Goal: Transaction & Acquisition: Purchase product/service

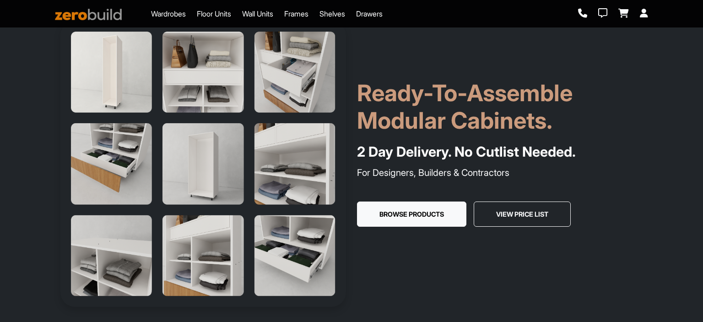
scroll to position [46, 0]
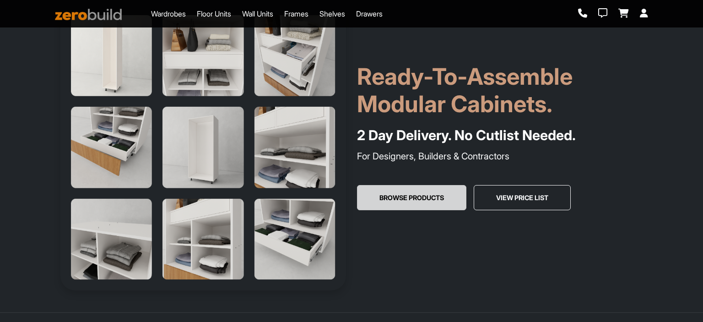
click at [437, 202] on button "Browse Products" at bounding box center [411, 198] width 109 height 26
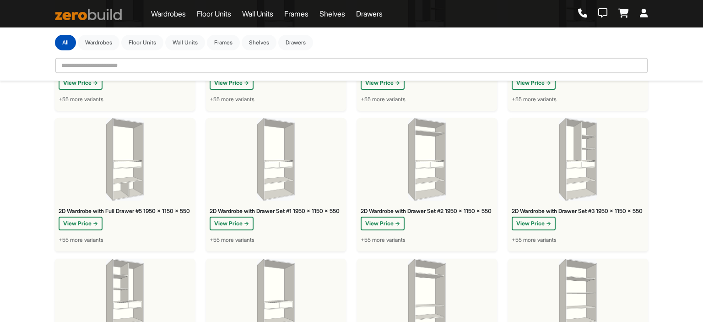
scroll to position [92, 0]
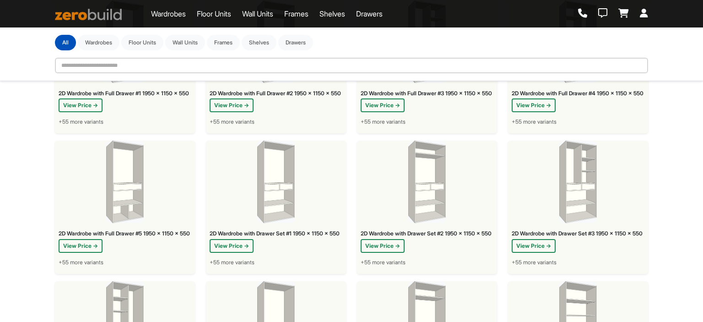
click at [581, 209] on img at bounding box center [578, 182] width 38 height 82
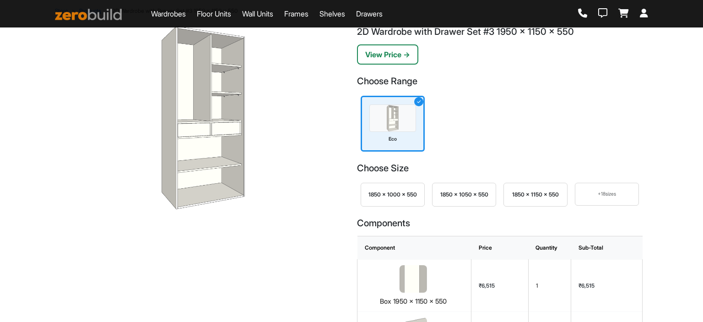
scroll to position [92, 0]
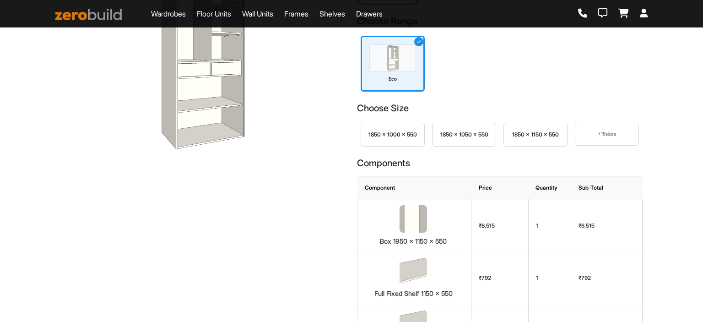
click at [603, 138] on div "+ 18 sizes" at bounding box center [607, 134] width 64 height 23
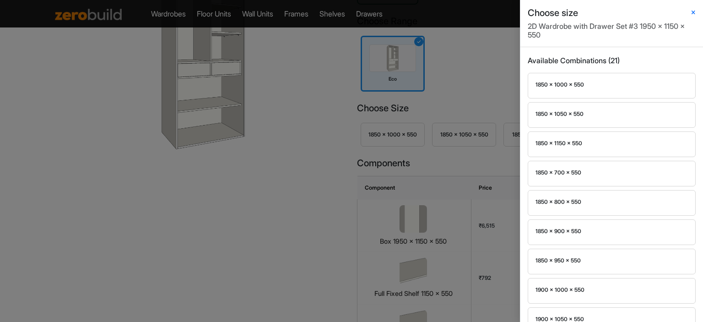
scroll to position [0, 0]
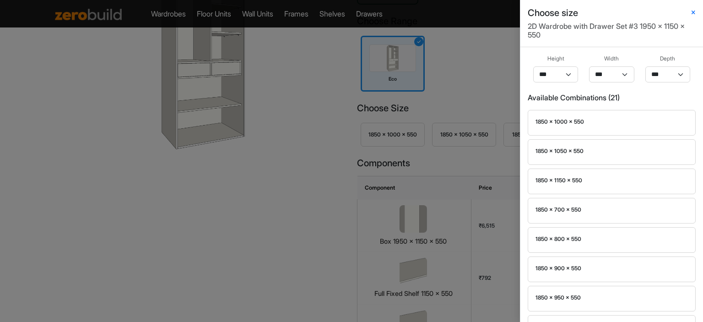
click at [421, 170] on div "Choose size 2D Wardrobe with Drawer Set #3 1950 x 1150 x 550 Height *** **** **…" at bounding box center [351, 161] width 703 height 322
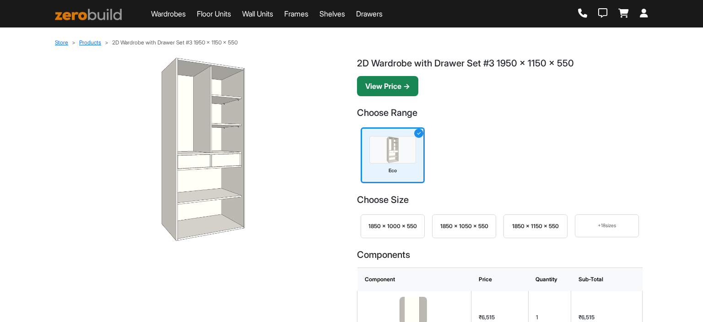
click at [412, 91] on button "View Price →" at bounding box center [387, 86] width 61 height 20
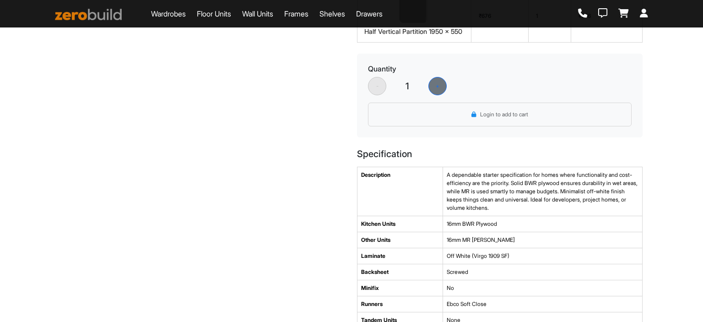
scroll to position [641, 0]
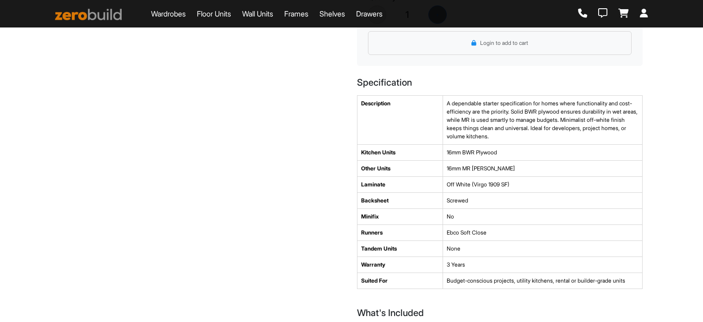
click at [458, 207] on td "Screwed" at bounding box center [543, 201] width 200 height 16
click at [456, 206] on td "Screwed" at bounding box center [543, 201] width 200 height 16
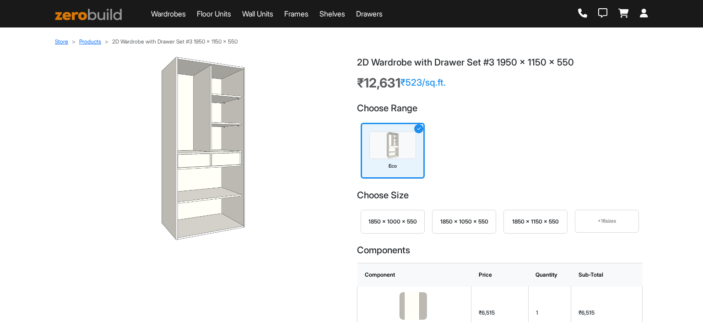
scroll to position [0, 0]
click at [72, 16] on img at bounding box center [88, 14] width 67 height 11
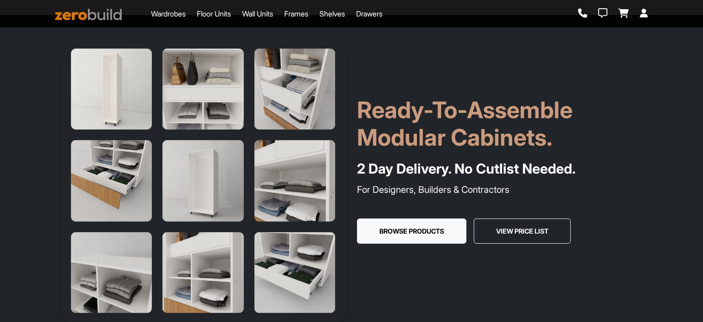
scroll to position [12, 0]
click at [160, 13] on link "Wardrobes" at bounding box center [168, 13] width 35 height 11
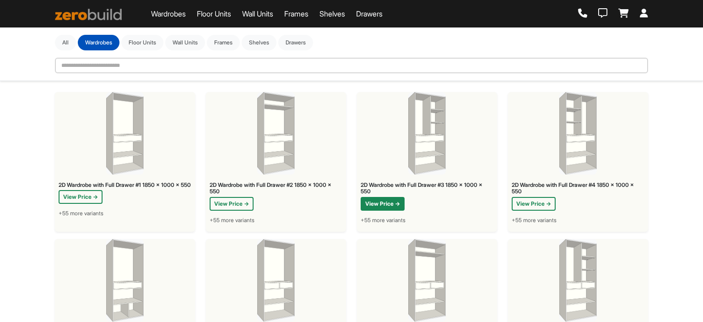
click at [385, 208] on button "View Price →" at bounding box center [383, 204] width 44 height 14
click at [419, 146] on img at bounding box center [427, 133] width 38 height 82
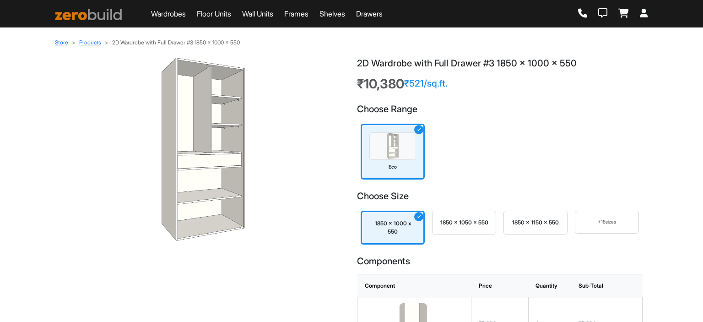
click at [73, 9] on img at bounding box center [88, 14] width 67 height 11
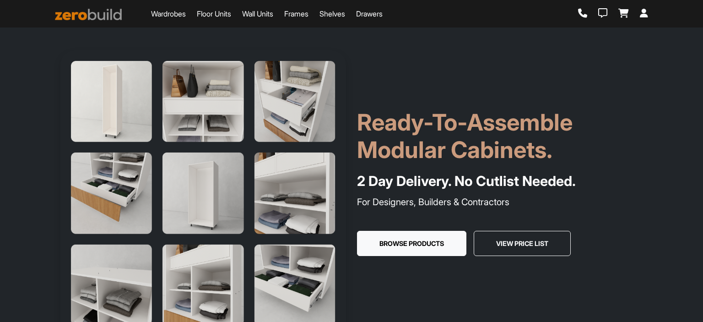
click at [170, 7] on div "Wardrobes Floor Units Wall Units Frames Shelves Drawers" at bounding box center [219, 14] width 328 height 18
click at [167, 13] on link "Wardrobes" at bounding box center [168, 13] width 35 height 11
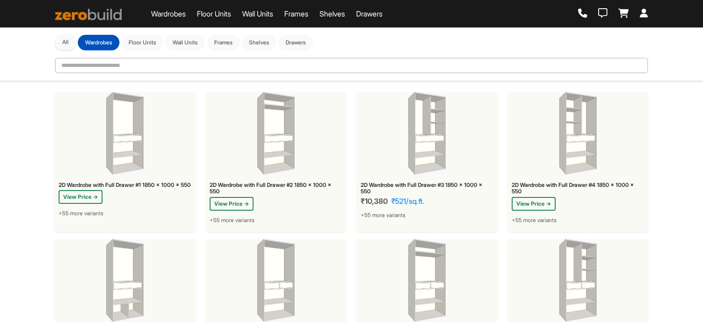
click at [63, 39] on button "All" at bounding box center [65, 42] width 21 height 16
